Goal: Task Accomplishment & Management: Use online tool/utility

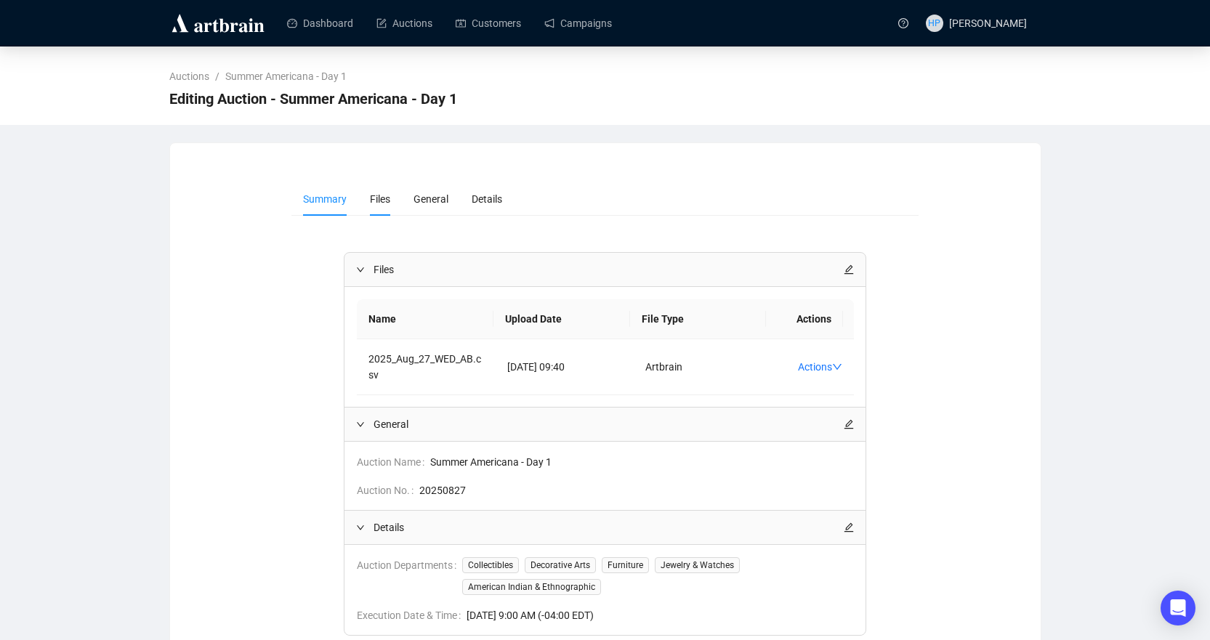
click at [382, 201] on span "Files" at bounding box center [380, 199] width 20 height 12
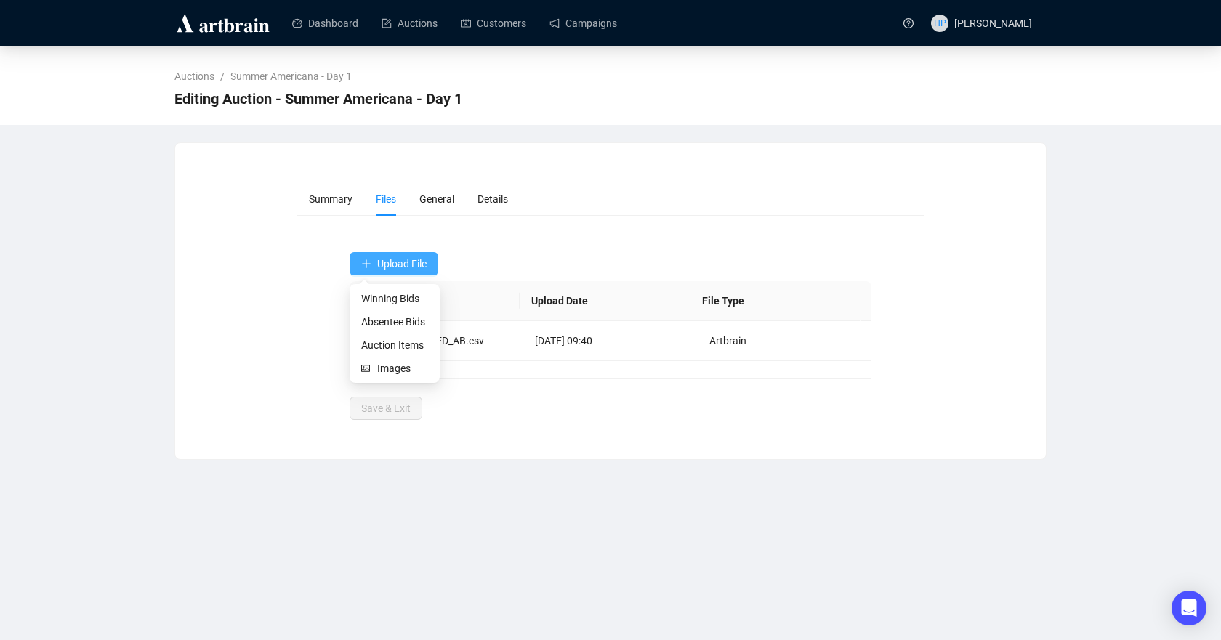
click at [403, 261] on span "Upload File" at bounding box center [401, 264] width 49 height 12
click at [394, 298] on span "Winning Bids" at bounding box center [394, 299] width 67 height 16
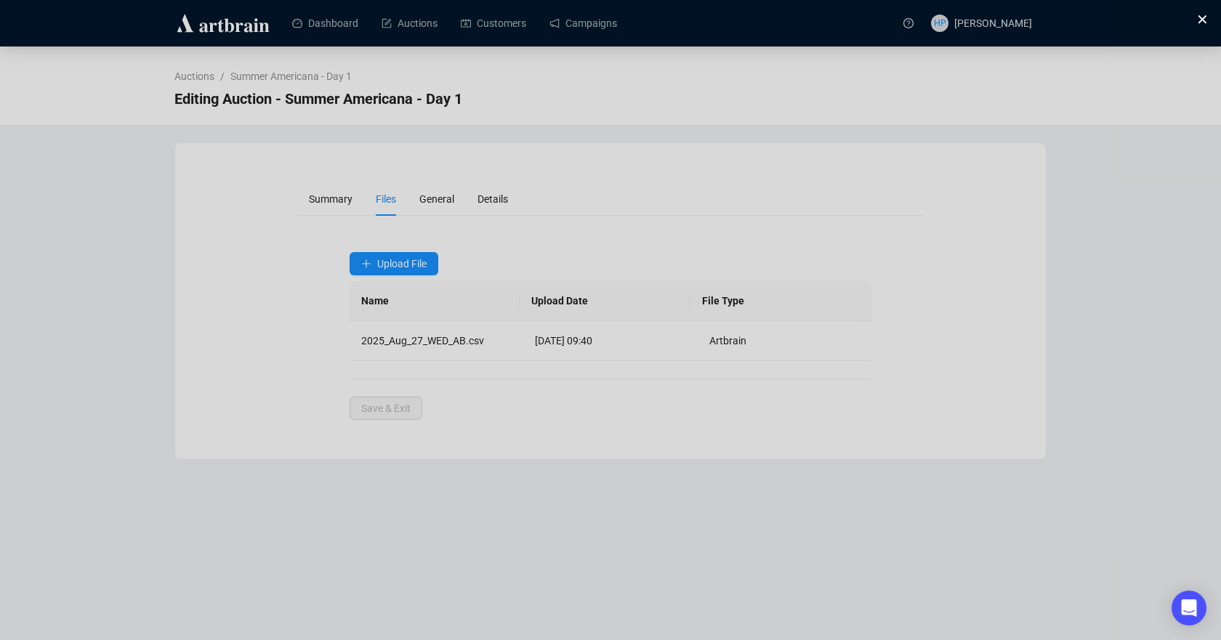
click at [1197, 17] on button at bounding box center [1198, 18] width 15 height 15
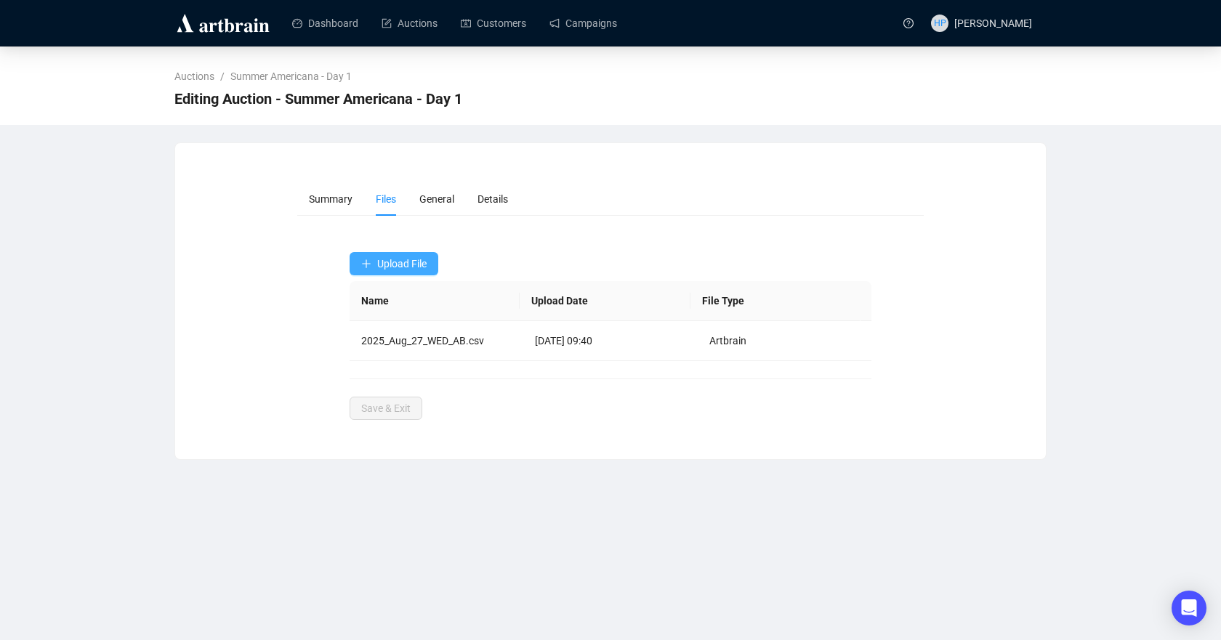
click at [421, 264] on span "Upload File" at bounding box center [401, 264] width 49 height 12
click at [413, 318] on span "Absentee Bids" at bounding box center [394, 322] width 67 height 16
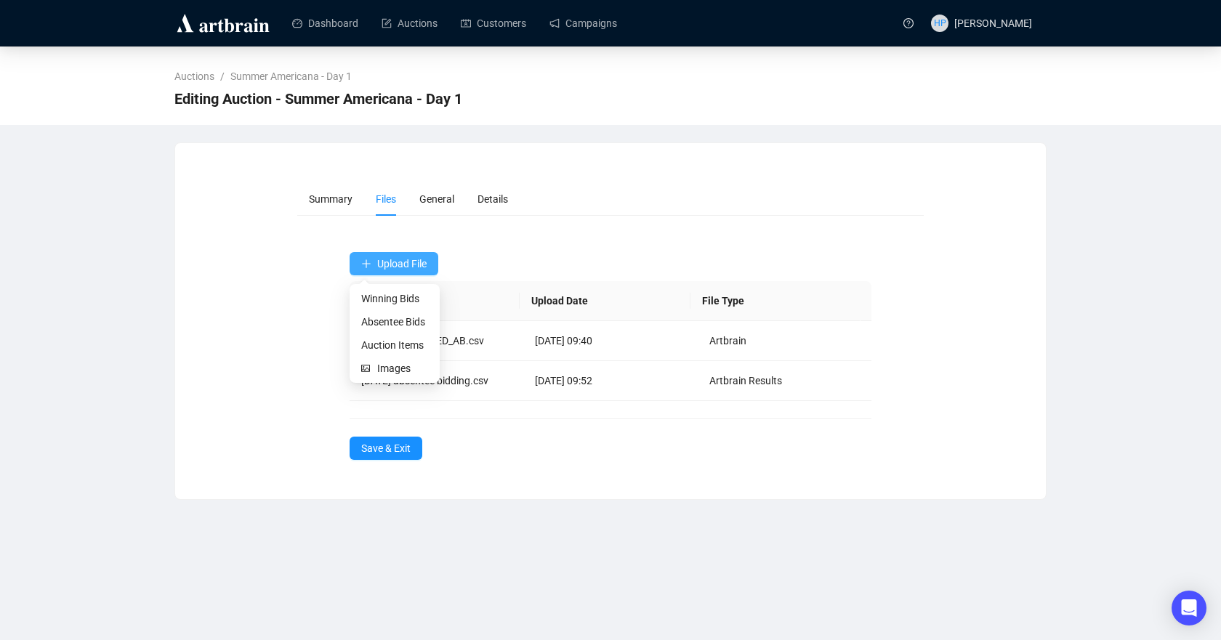
click at [423, 267] on span "Upload File" at bounding box center [401, 264] width 49 height 12
click at [385, 296] on span "Winning Bids" at bounding box center [394, 299] width 67 height 16
click at [386, 301] on span "Winning Bids" at bounding box center [394, 299] width 67 height 16
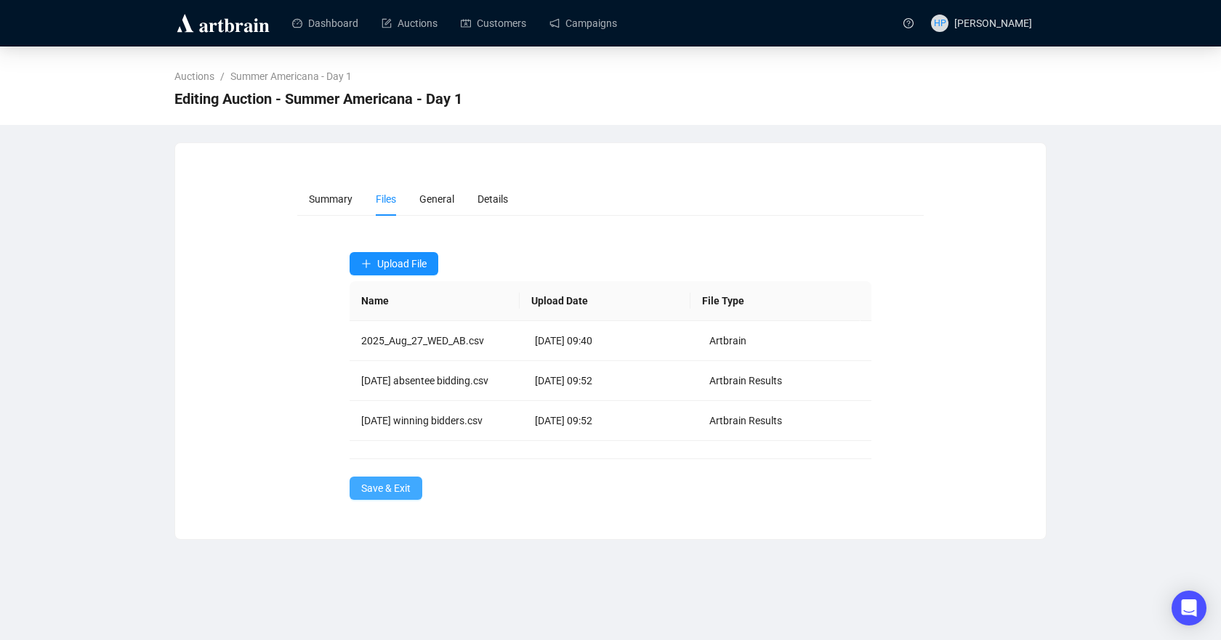
click at [404, 495] on span "Save & Exit" at bounding box center [385, 488] width 49 height 16
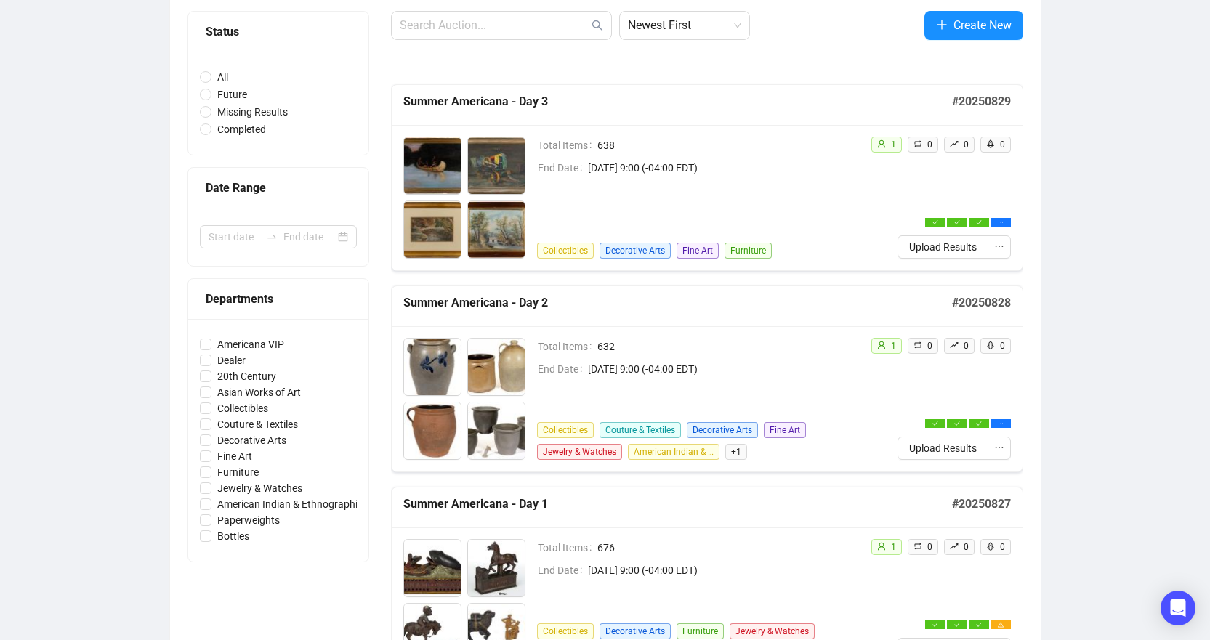
scroll to position [145, 0]
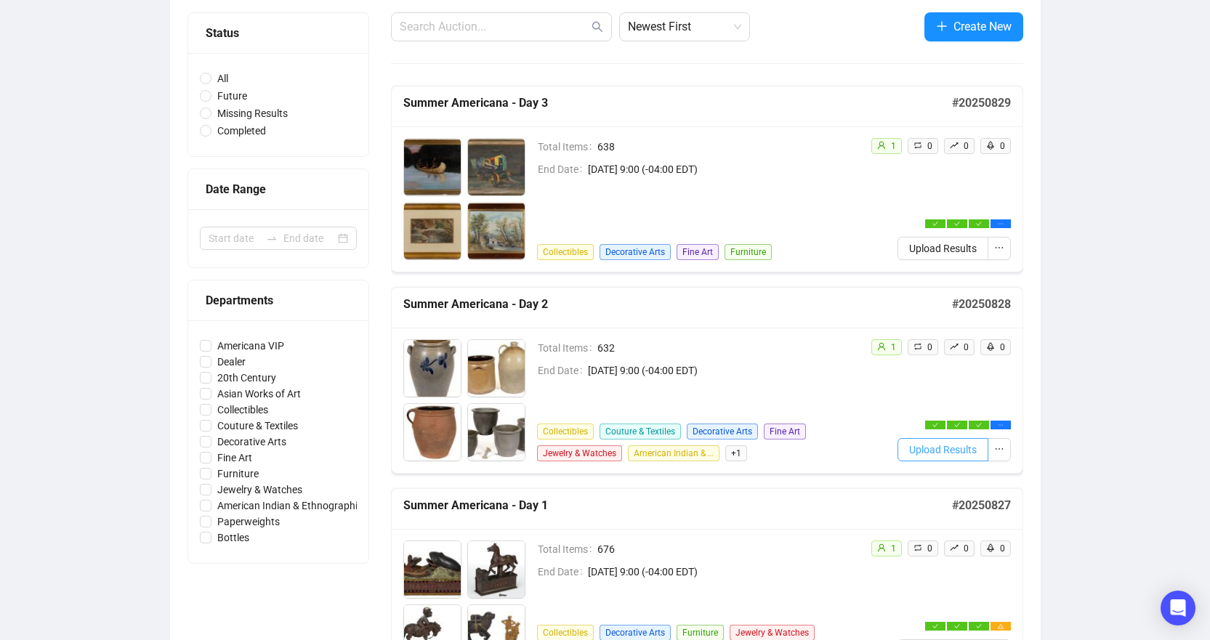
click at [958, 445] on span "Upload Results" at bounding box center [943, 450] width 68 height 16
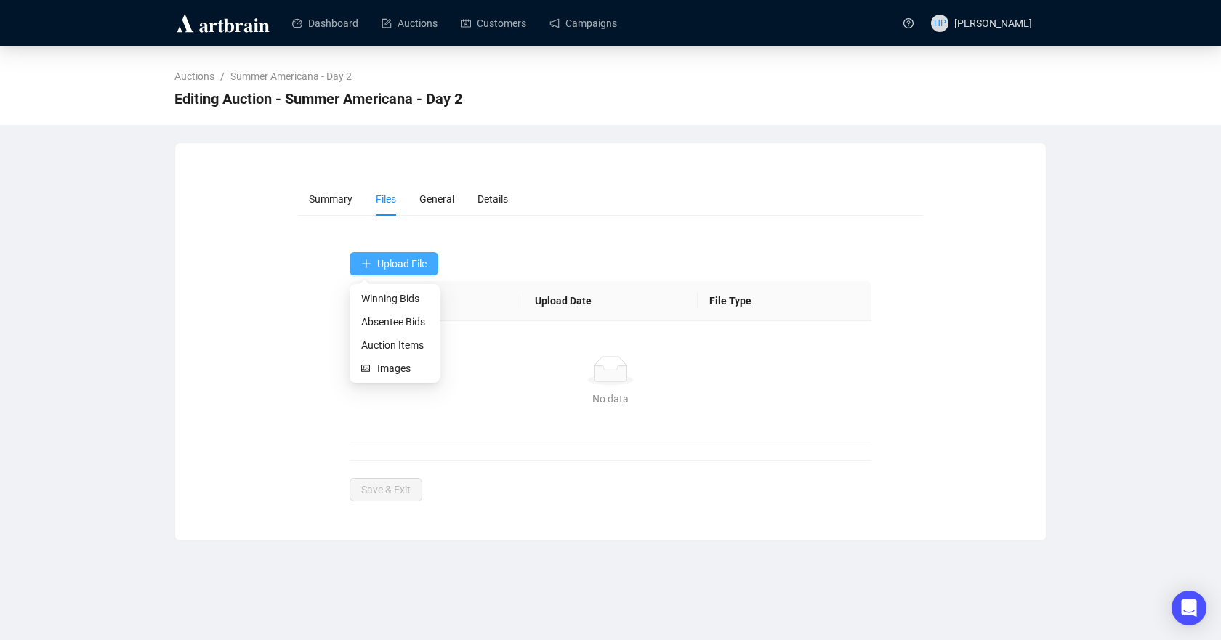
click at [400, 264] on span "Upload File" at bounding box center [401, 264] width 49 height 12
click at [389, 296] on span "Winning Bids" at bounding box center [394, 299] width 67 height 16
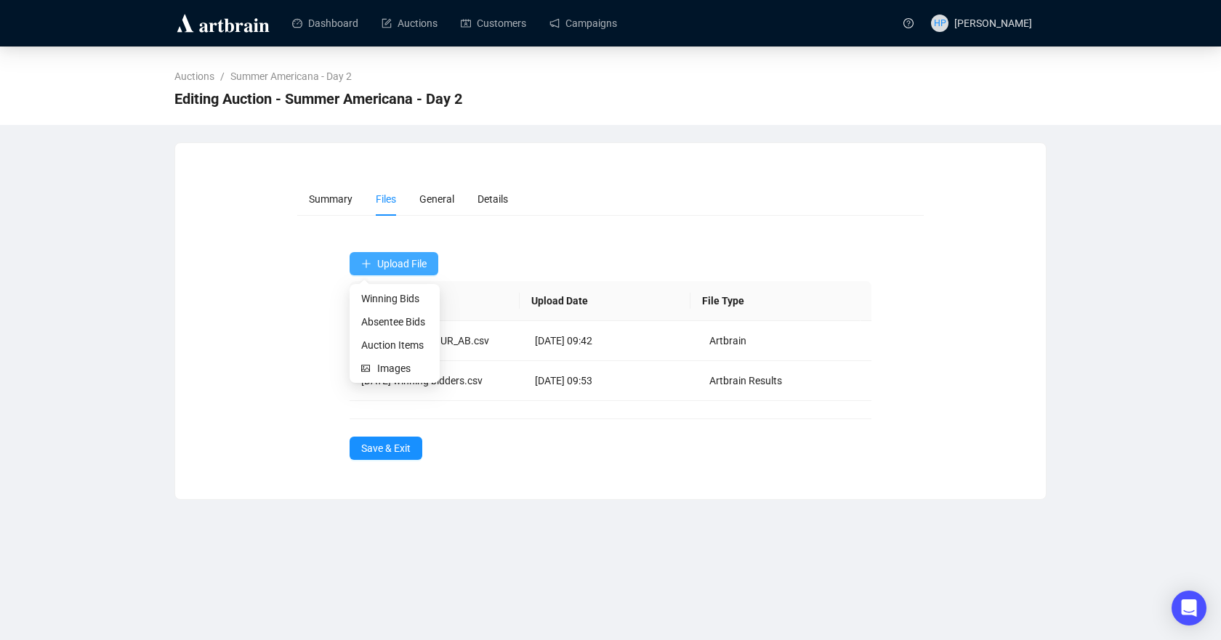
click at [413, 265] on span "Upload File" at bounding box center [401, 264] width 49 height 12
click at [419, 318] on span "Absentee Bids" at bounding box center [394, 322] width 67 height 16
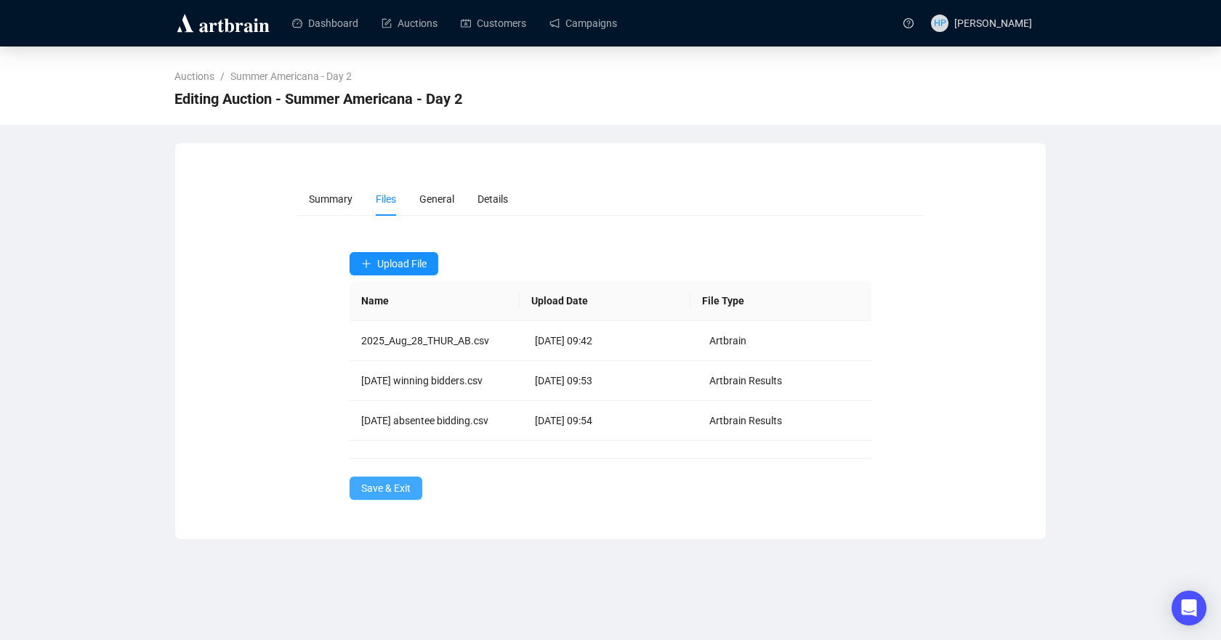
click at [400, 495] on span "Save & Exit" at bounding box center [385, 488] width 49 height 16
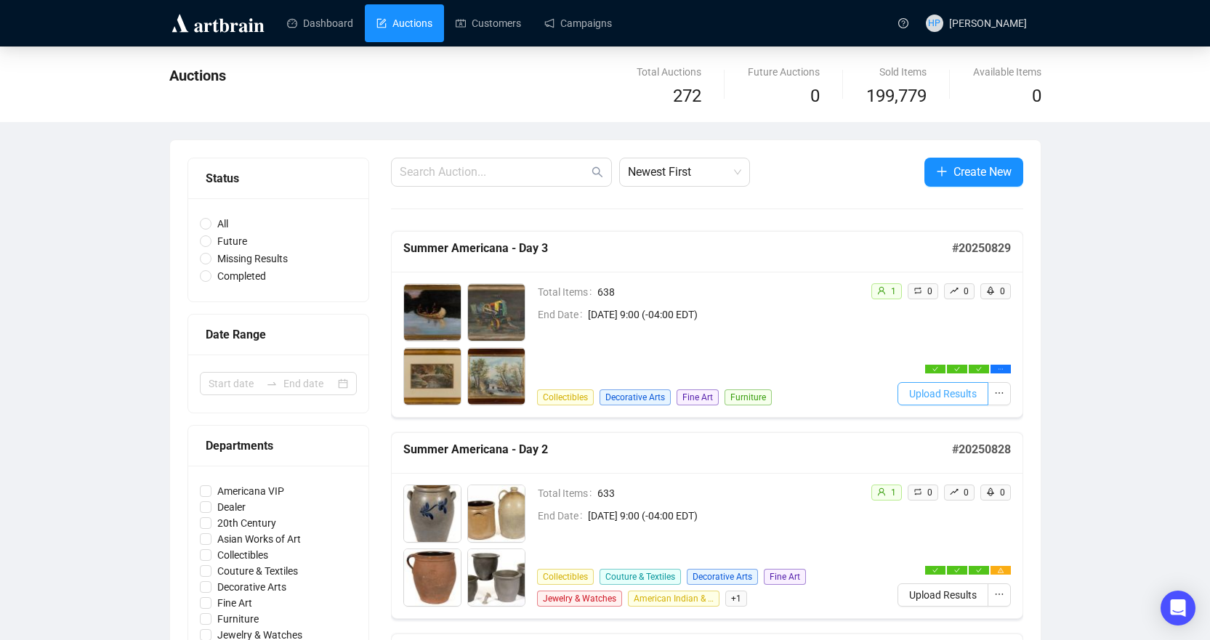
click at [962, 402] on button "Upload Results" at bounding box center [942, 393] width 91 height 23
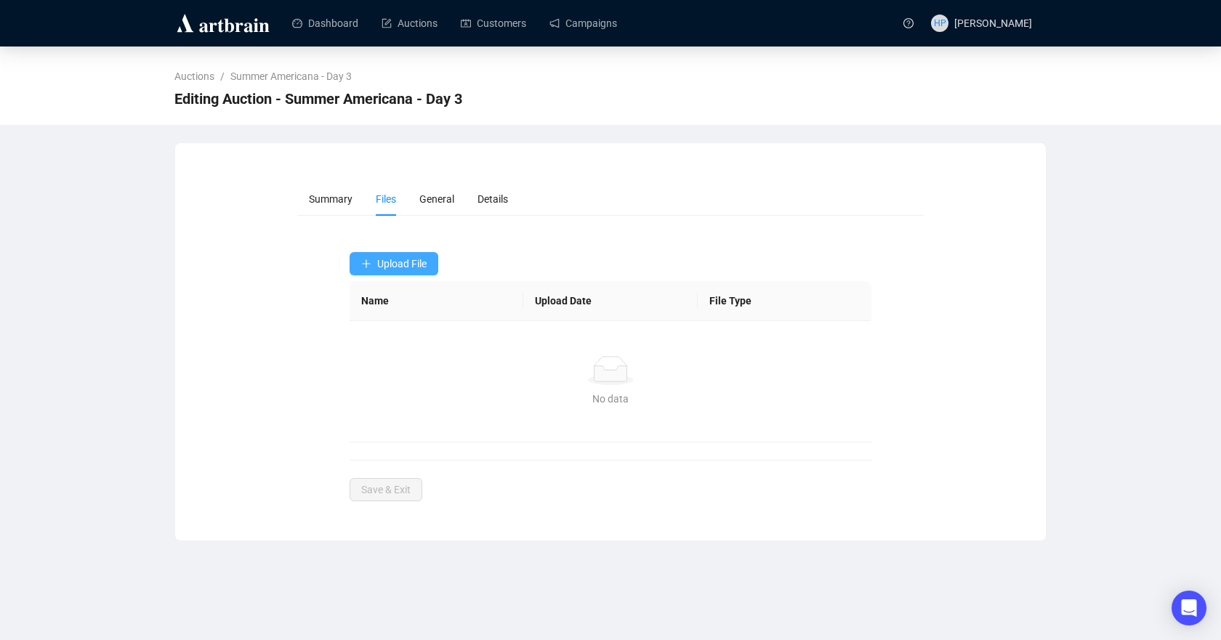
click at [357, 259] on button "Upload File" at bounding box center [393, 263] width 89 height 23
click at [382, 293] on span "Winning Bids" at bounding box center [394, 299] width 67 height 16
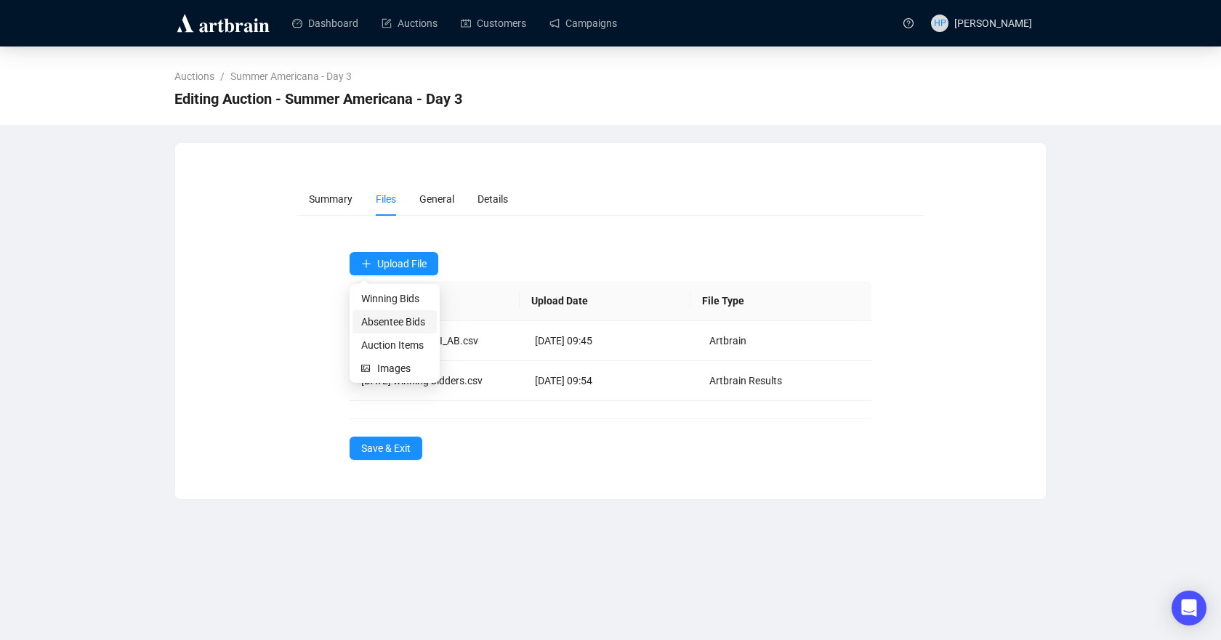
click at [402, 319] on span "Absentee Bids" at bounding box center [394, 322] width 67 height 16
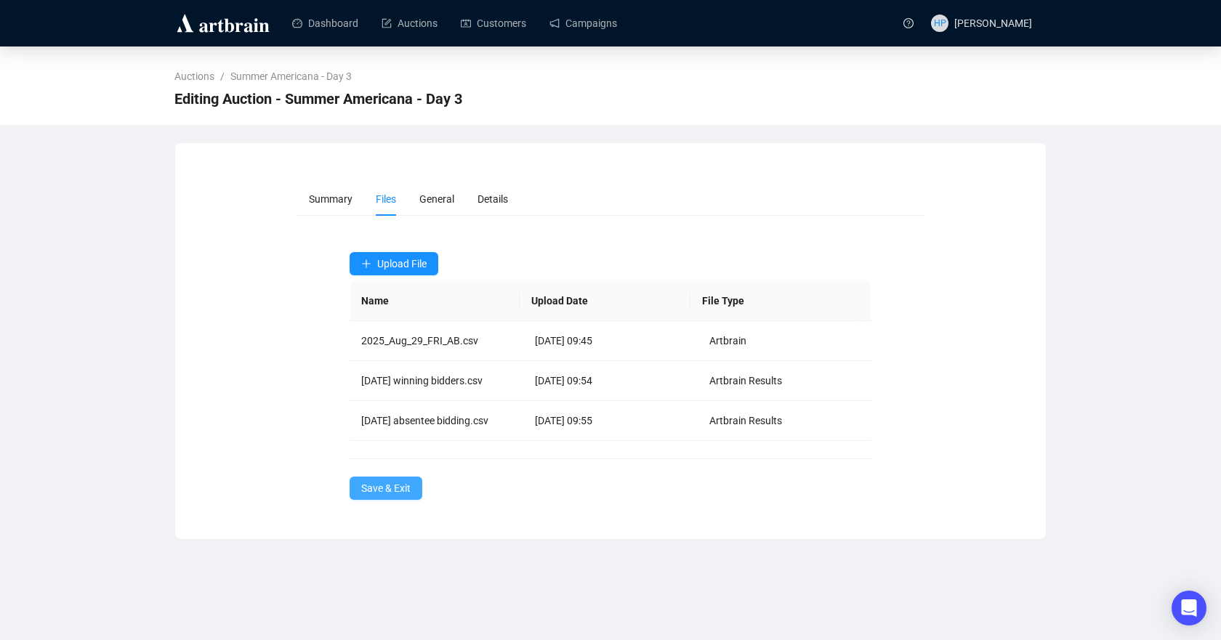
click at [386, 490] on span "Save & Exit" at bounding box center [385, 488] width 49 height 16
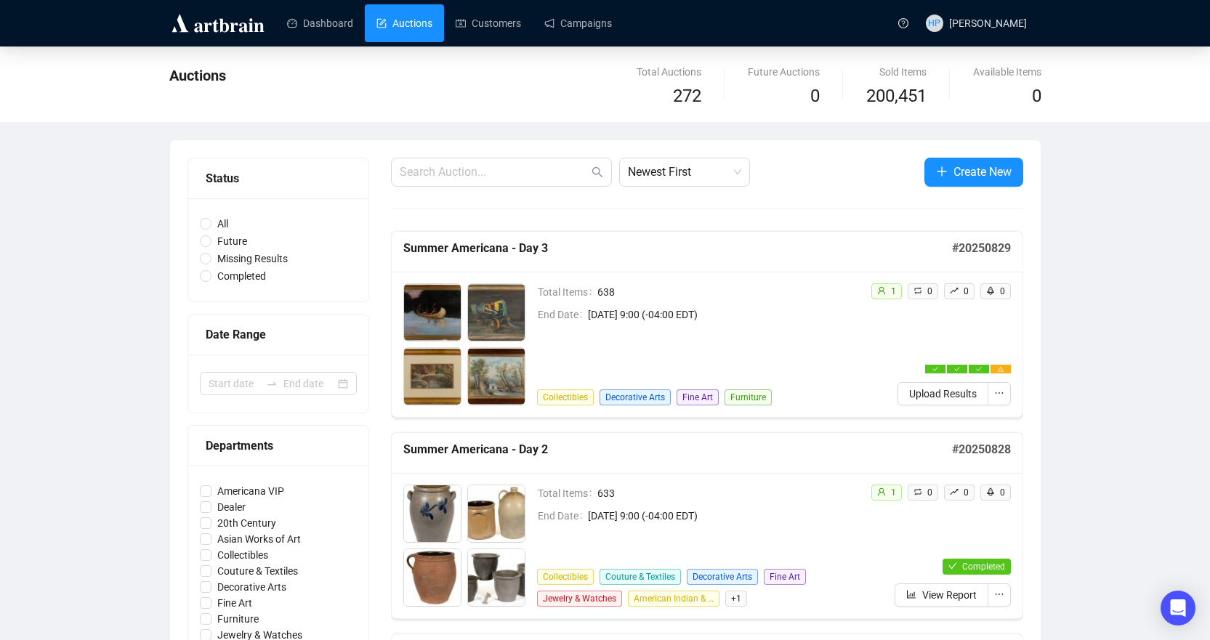
click at [336, 28] on link "Dashboard" at bounding box center [320, 23] width 66 height 38
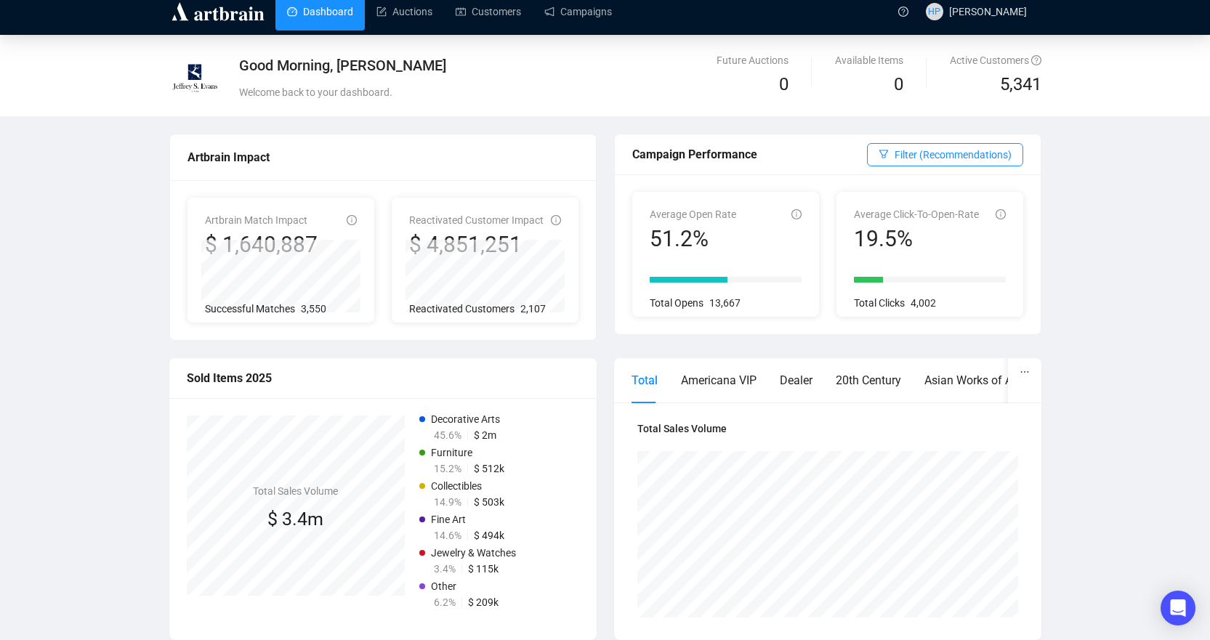
scroll to position [218, 0]
